Goal: Register for event/course

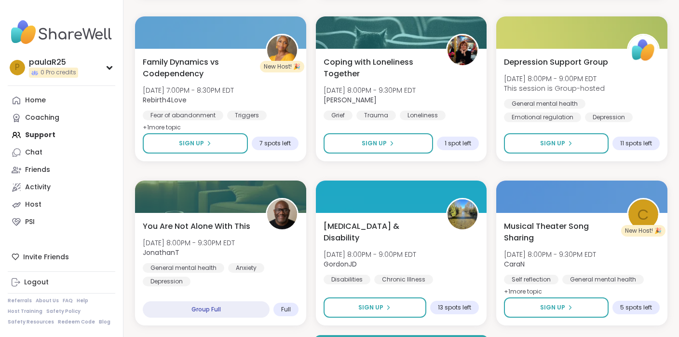
scroll to position [1789, 0]
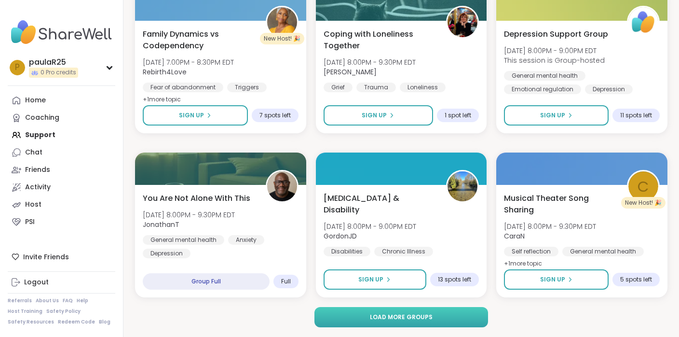
click at [375, 319] on span "Load more groups" at bounding box center [401, 317] width 63 height 9
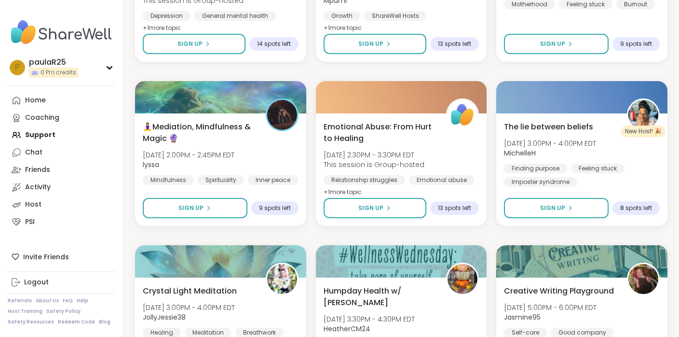
scroll to position [3666, 0]
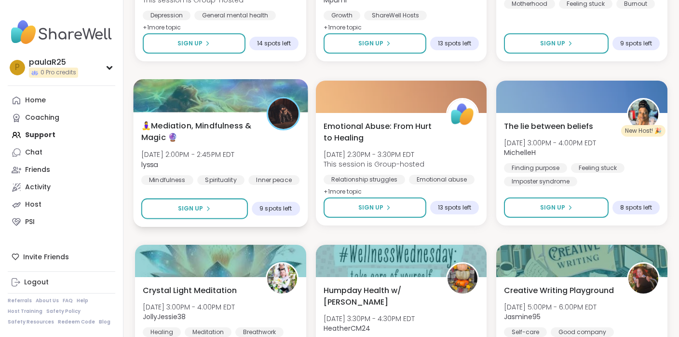
click at [217, 131] on span "🧘‍♀️Mediation, Mindfulness & Magic 🔮" at bounding box center [198, 132] width 114 height 24
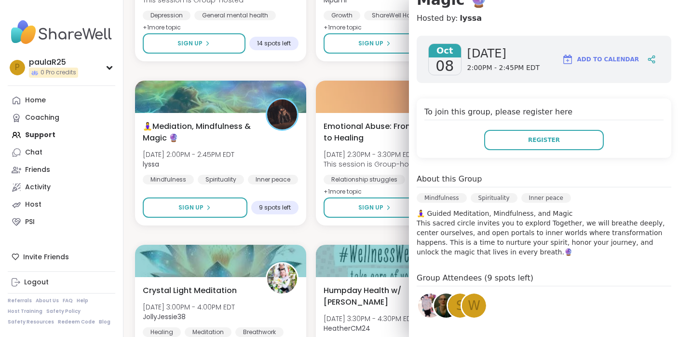
scroll to position [124, 0]
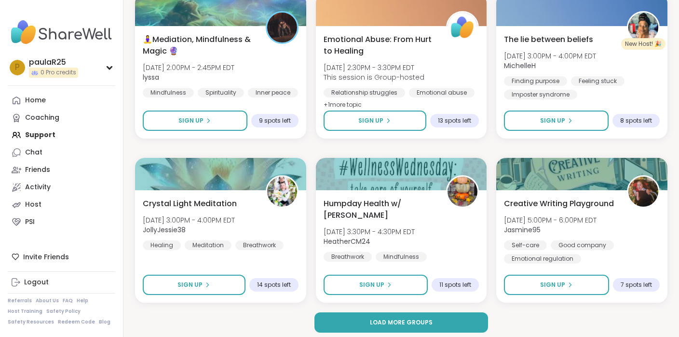
scroll to position [3758, 0]
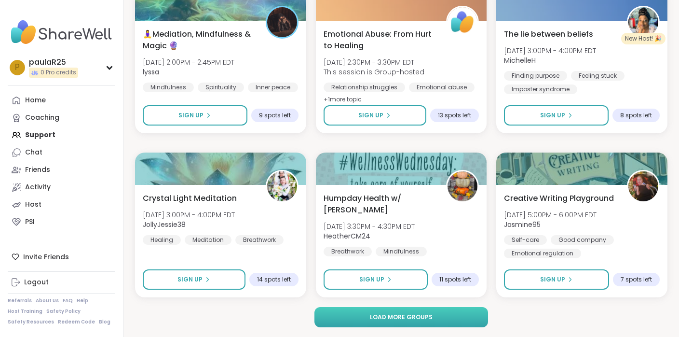
click at [364, 317] on button "Load more groups" at bounding box center [402, 317] width 174 height 20
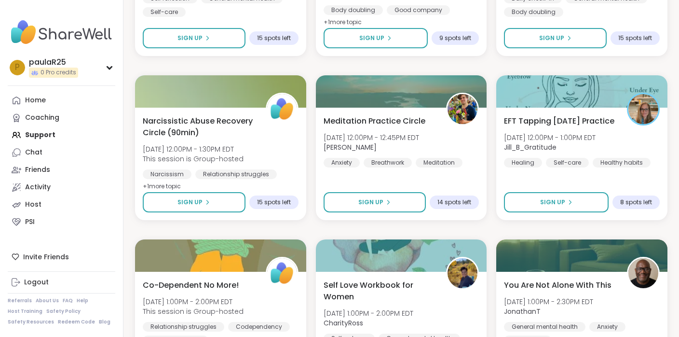
scroll to position [5641, 0]
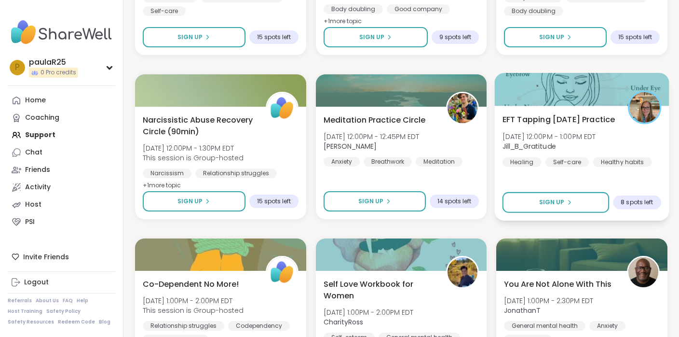
click at [523, 124] on span "EFT Tapping Thursday Practice" at bounding box center [559, 119] width 113 height 12
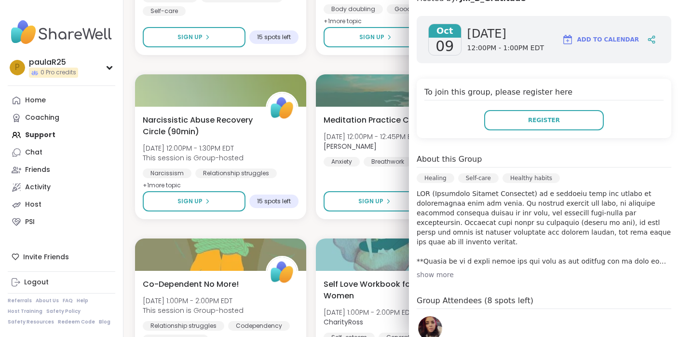
scroll to position [135, 0]
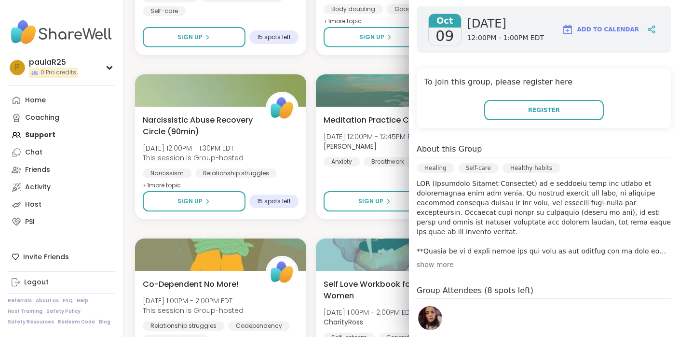
click at [431, 320] on img at bounding box center [430, 318] width 24 height 24
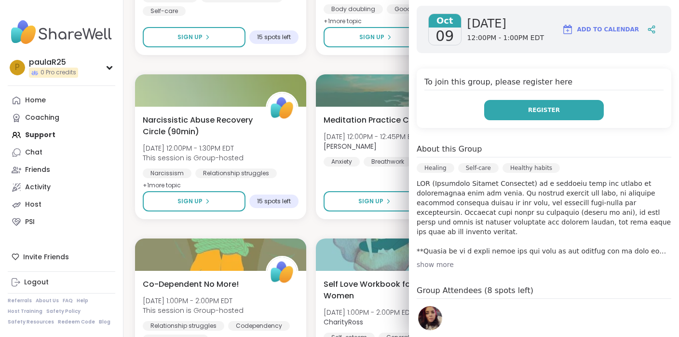
click at [522, 115] on button "Register" at bounding box center [545, 110] width 120 height 20
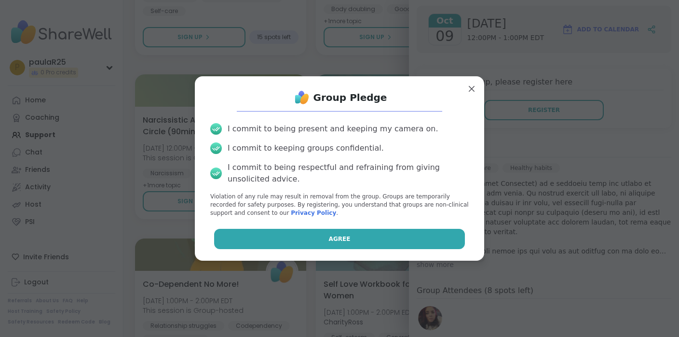
click at [358, 240] on button "Agree" at bounding box center [339, 239] width 251 height 20
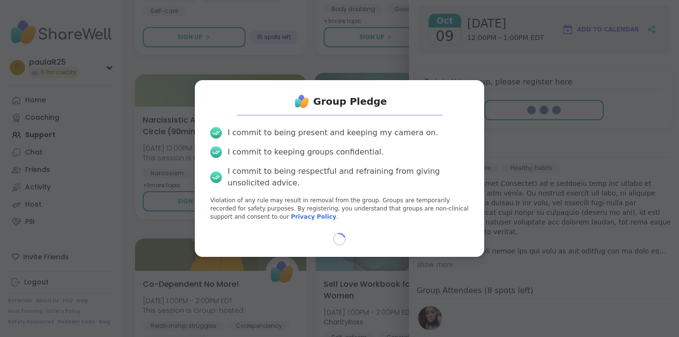
select select "**"
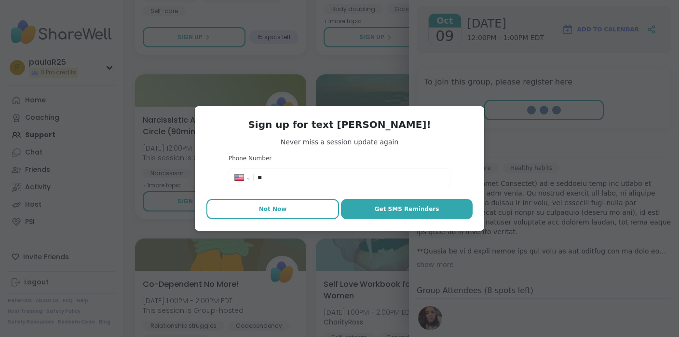
click at [291, 213] on button "Not Now" at bounding box center [273, 209] width 133 height 20
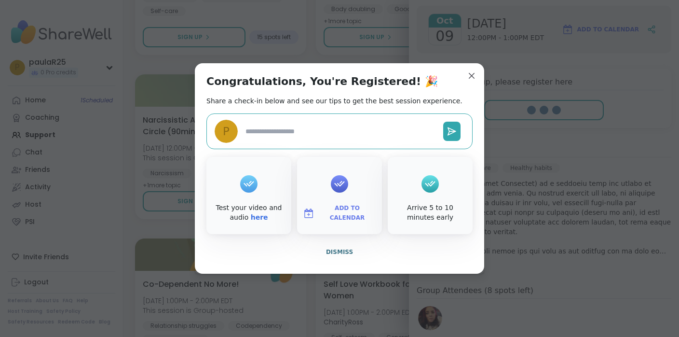
type textarea "*"
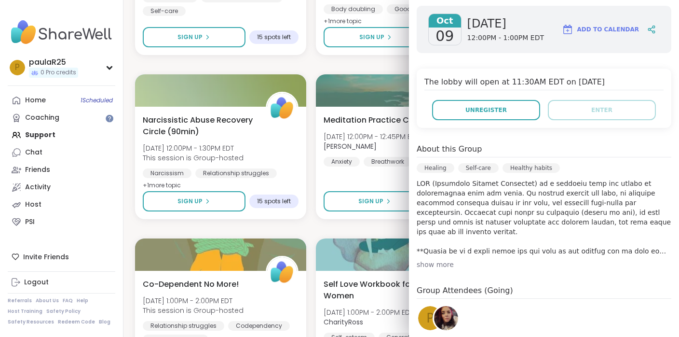
scroll to position [0, 0]
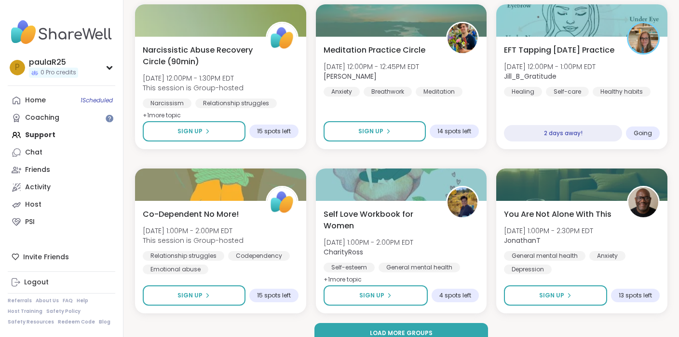
scroll to position [5727, 0]
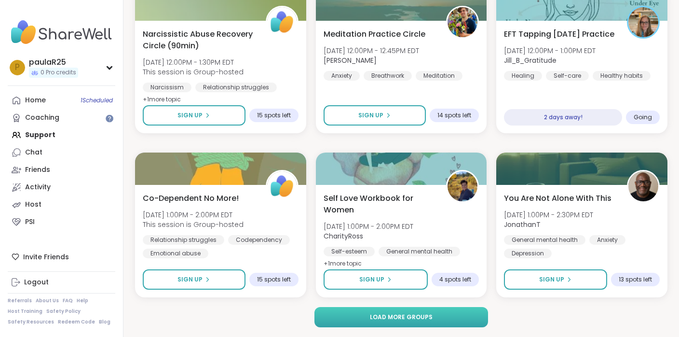
click at [344, 313] on button "Load more groups" at bounding box center [402, 317] width 174 height 20
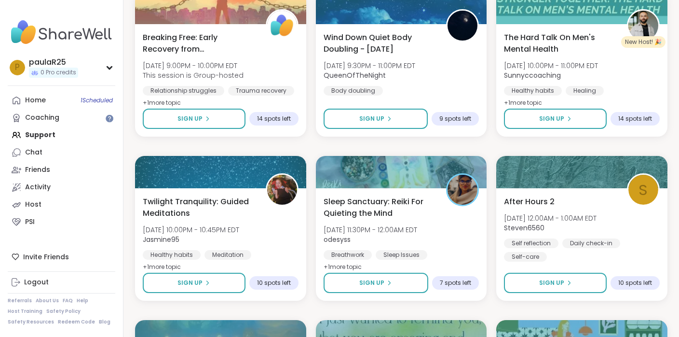
scroll to position [7209, 0]
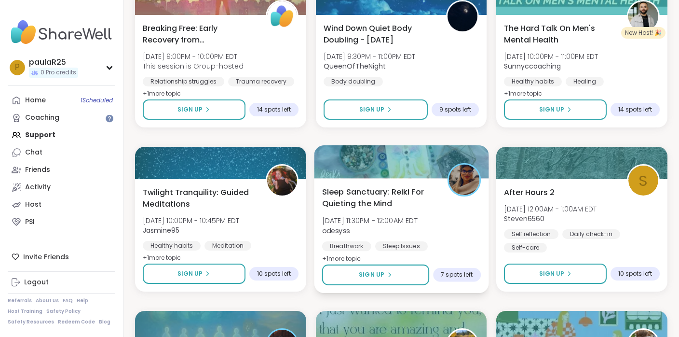
click at [355, 195] on span "Sleep Sanctuary: Reiki For Quieting the Mind" at bounding box center [379, 198] width 114 height 24
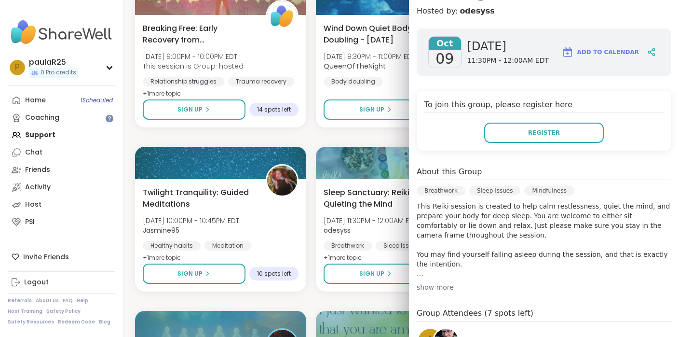
scroll to position [285, 0]
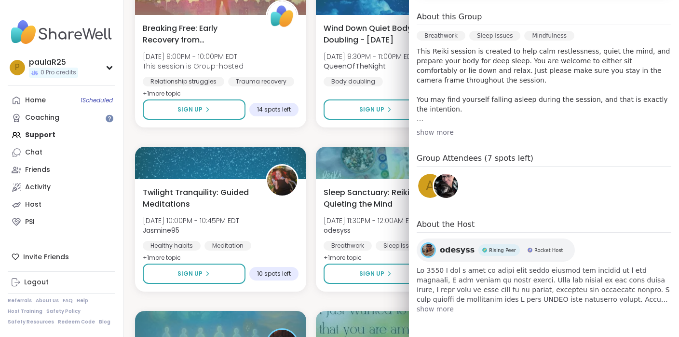
click at [449, 249] on span "odesyss" at bounding box center [457, 250] width 35 height 12
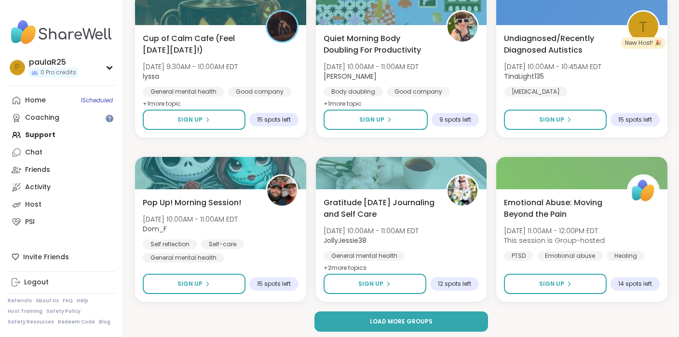
scroll to position [7696, 0]
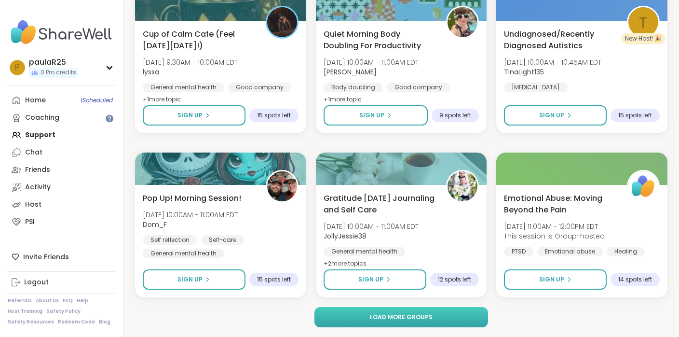
click at [337, 321] on button "Load more groups" at bounding box center [402, 317] width 174 height 20
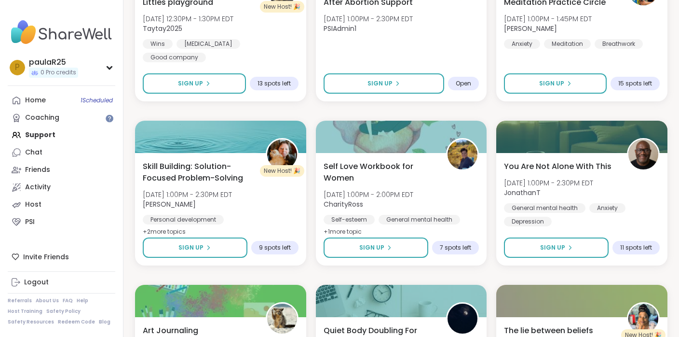
scroll to position [8220, 0]
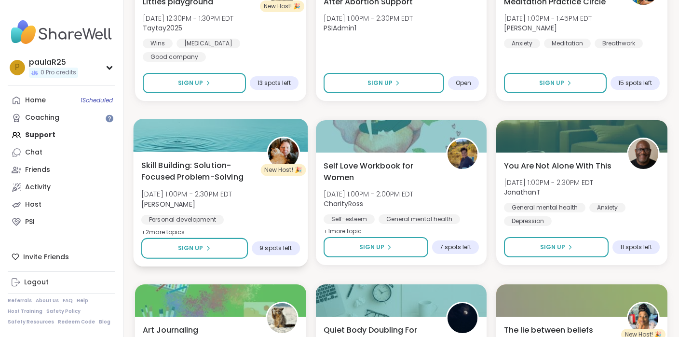
click at [219, 183] on span "Skill Building: Solution-Focused Problem-Solving" at bounding box center [198, 171] width 114 height 24
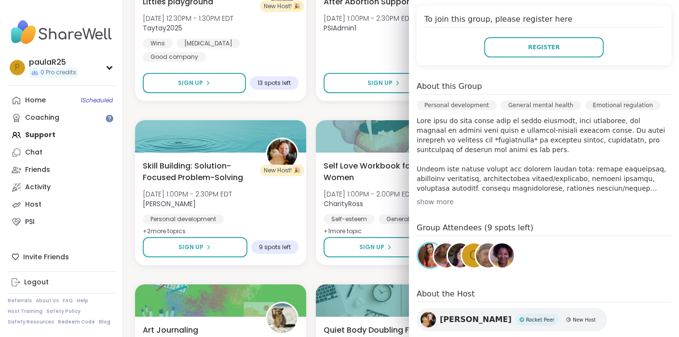
scroll to position [217, 0]
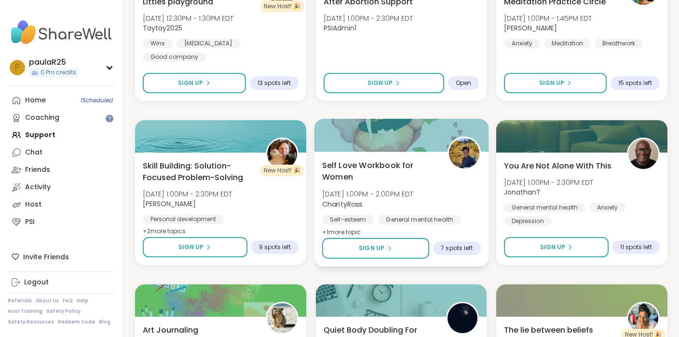
click at [373, 155] on div "Self Love Workbook for Women Fri, Oct 10 | 1:00PM - 2:00PM EDT CharityRoss Self…" at bounding box center [401, 209] width 175 height 115
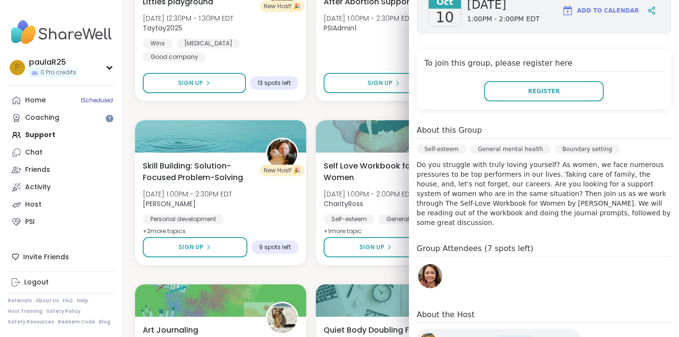
scroll to position [174, 0]
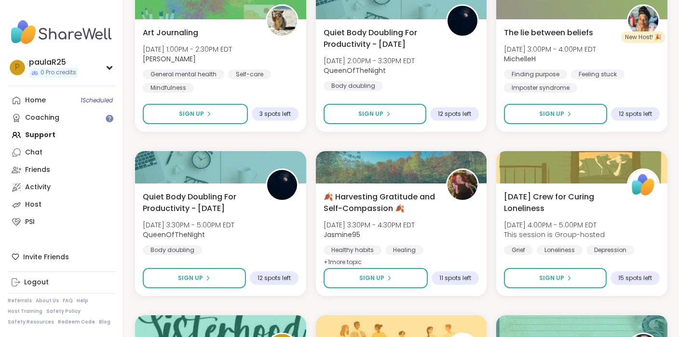
scroll to position [8519, 0]
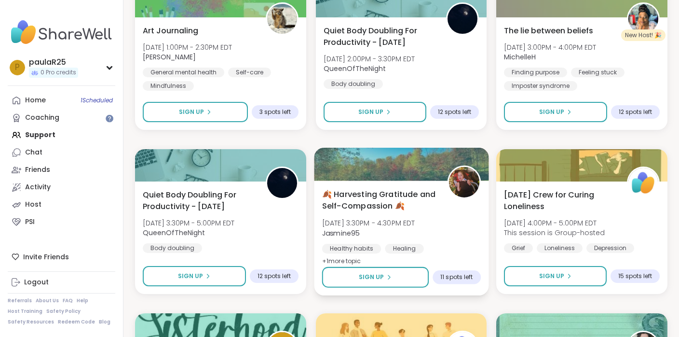
click at [361, 191] on span "🍂 Harvesting Gratitude and Self-Compassion 🍂" at bounding box center [379, 200] width 114 height 24
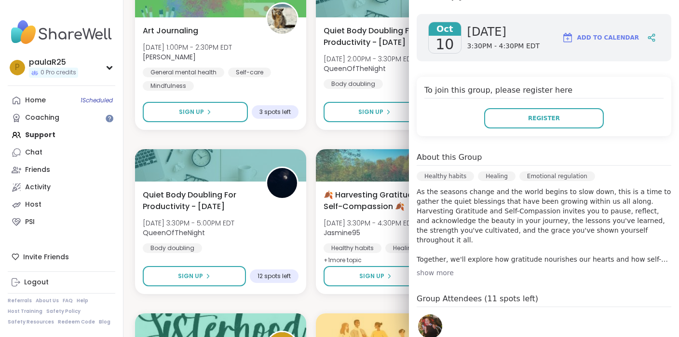
scroll to position [152, 0]
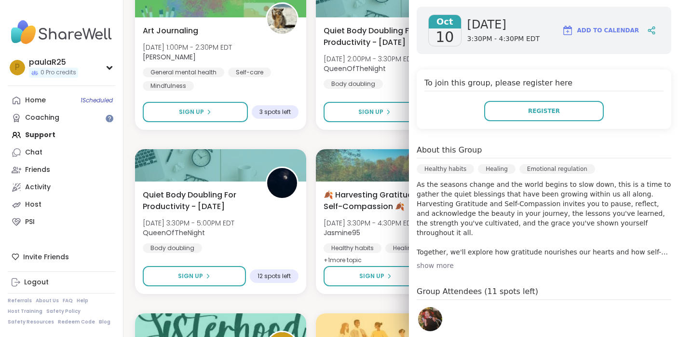
click at [443, 263] on div "show more" at bounding box center [544, 266] width 255 height 10
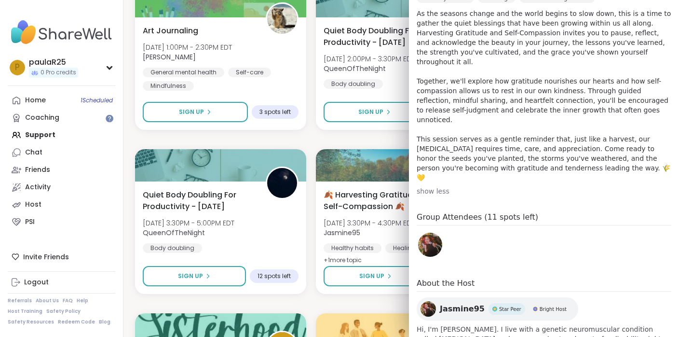
scroll to position [352, 0]
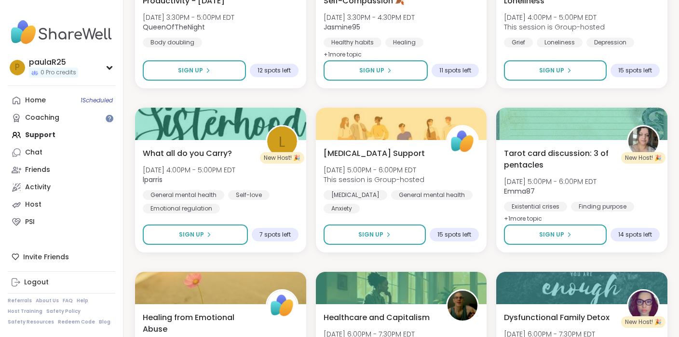
scroll to position [8729, 0]
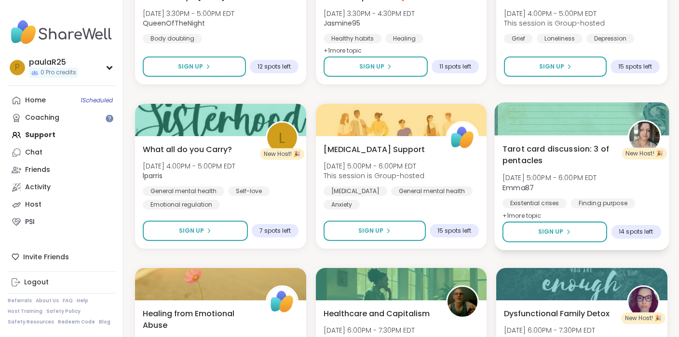
click at [538, 150] on span "Tarot card discussion: 3 of pentacles" at bounding box center [560, 155] width 114 height 24
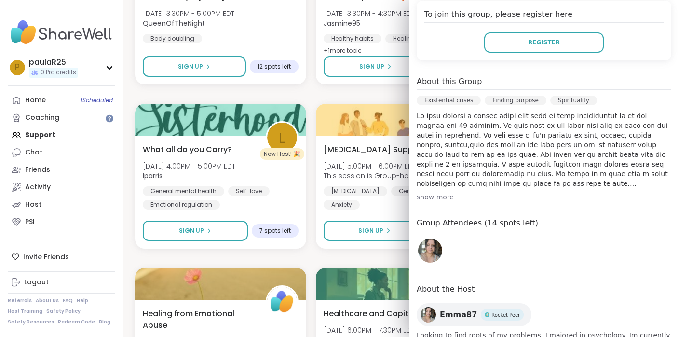
scroll to position [238, 0]
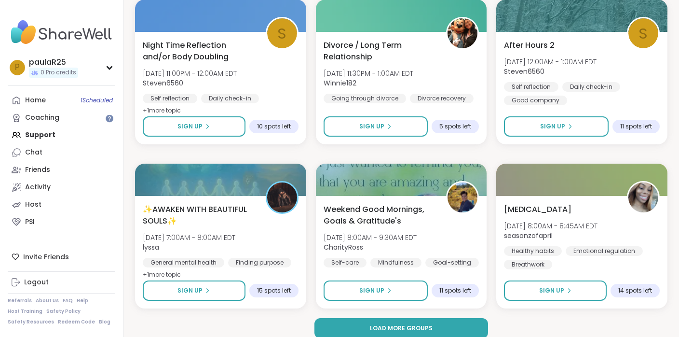
scroll to position [9665, 0]
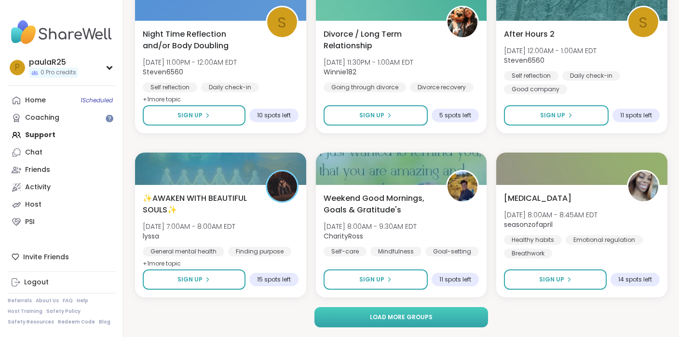
click at [361, 313] on button "Load more groups" at bounding box center [402, 317] width 174 height 20
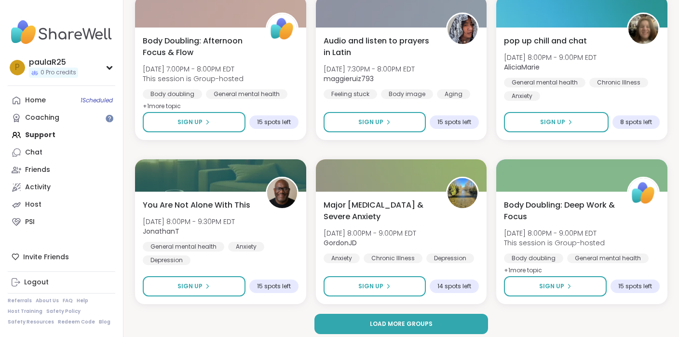
scroll to position [11633, 0]
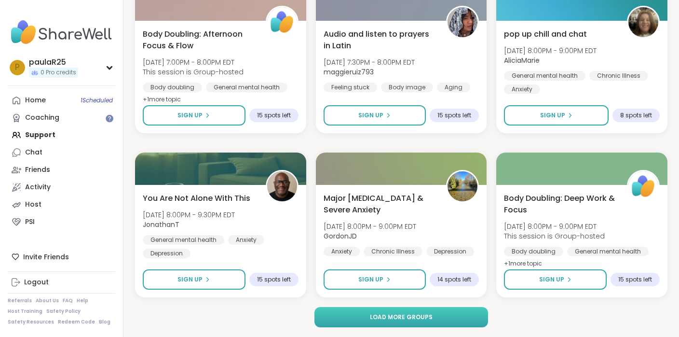
click at [346, 317] on button "Load more groups" at bounding box center [402, 317] width 174 height 20
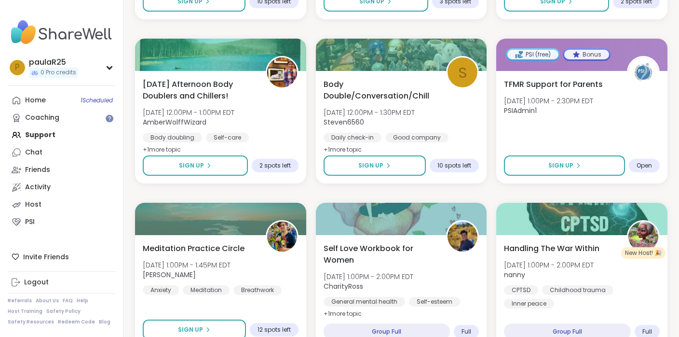
scroll to position [0, 0]
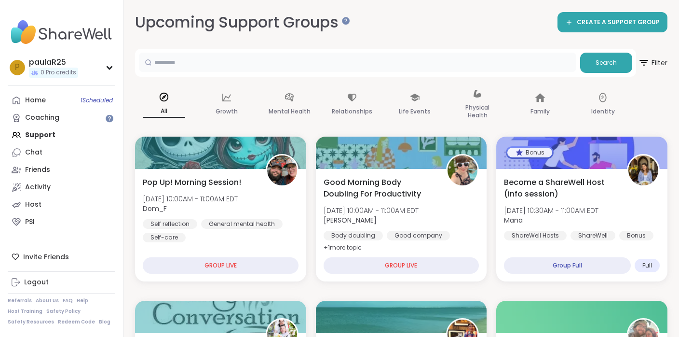
click at [261, 63] on input "text" at bounding box center [358, 62] width 438 height 19
type input "*****"
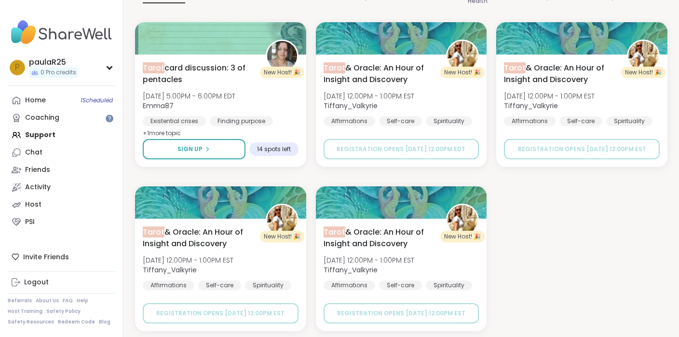
scroll to position [118, 0]
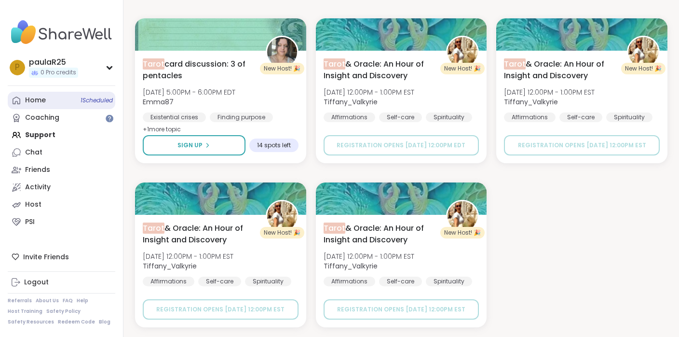
click at [55, 101] on link "Home 1 Scheduled" at bounding box center [62, 100] width 108 height 17
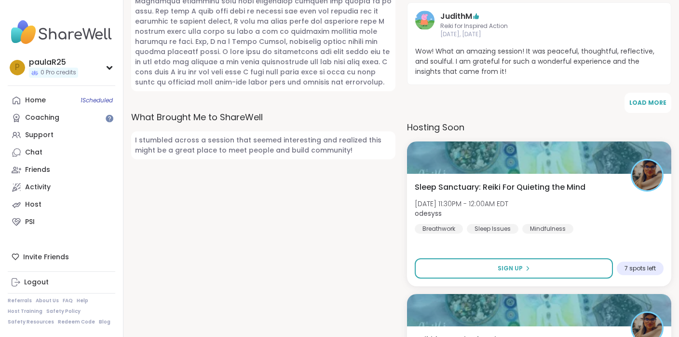
scroll to position [465, 0]
